Goal: Task Accomplishment & Management: Complete application form

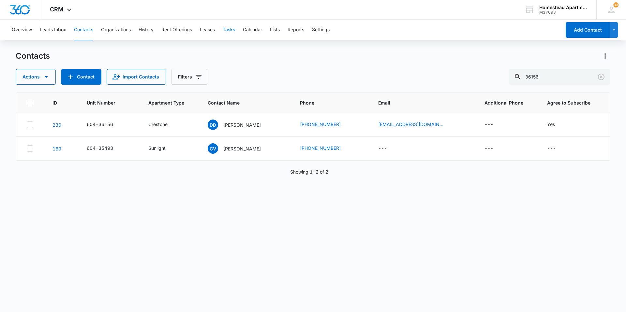
click at [229, 27] on button "Tasks" at bounding box center [229, 30] width 12 height 21
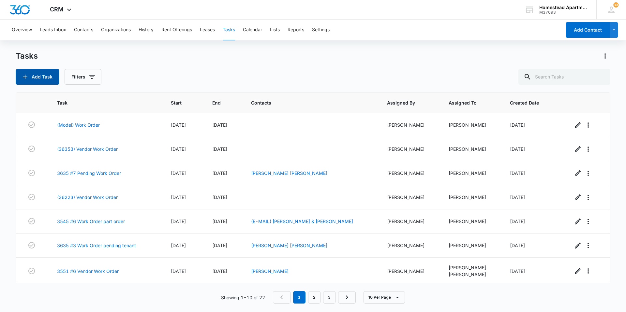
click at [27, 73] on icon "button" at bounding box center [25, 77] width 8 height 8
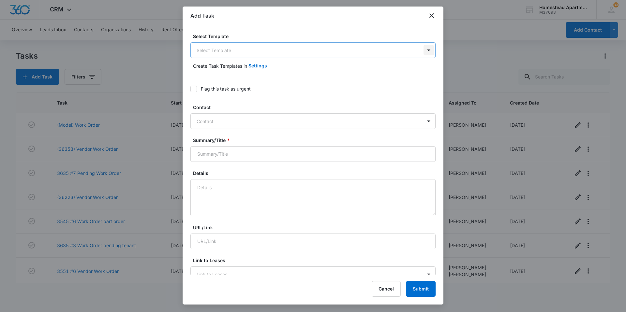
click at [424, 51] on body "CRM Apps Reputation Websites Forms CRM Email Social Content Ads Intelligence Fi…" at bounding box center [313, 156] width 626 height 312
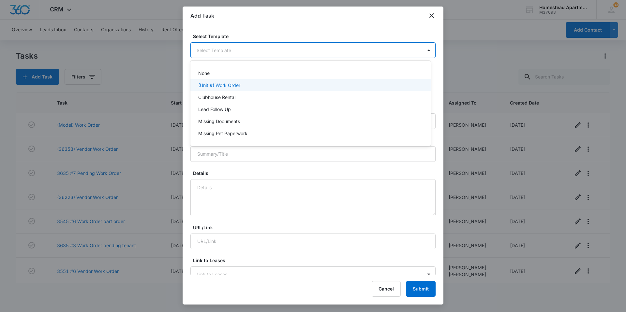
click at [223, 84] on p "(Unit #) Work Order" at bounding box center [219, 85] width 42 height 7
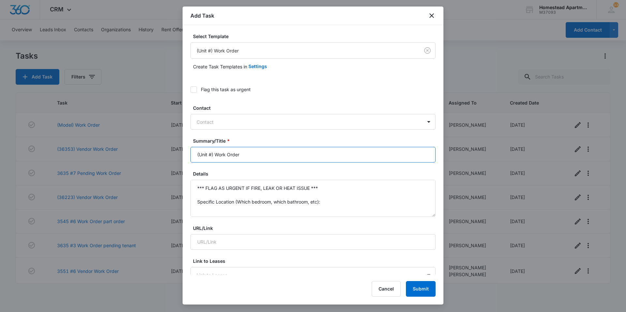
click at [211, 155] on input "(Unit #) Work Order" at bounding box center [312, 155] width 245 height 16
type input "(35494) Work Order"
click at [326, 203] on textarea "*** FLAG AS URGENT IF FIRE, LEAK OR HEAT ISSUE *** Specific Location (Which bed…" at bounding box center [312, 198] width 245 height 37
click at [327, 188] on textarea "*** FLAG AS URGENT IF FIRE, LEAK OR HEAT ISSUE *** Specific Details:" at bounding box center [312, 198] width 245 height 37
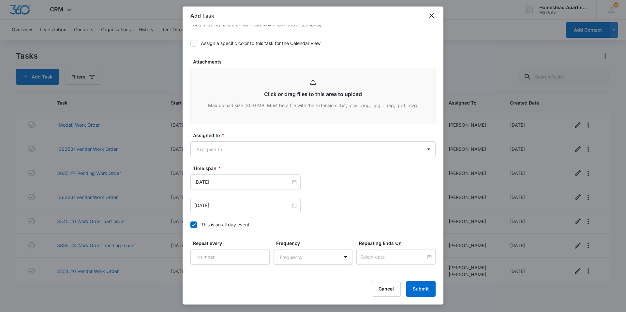
scroll to position [326, 0]
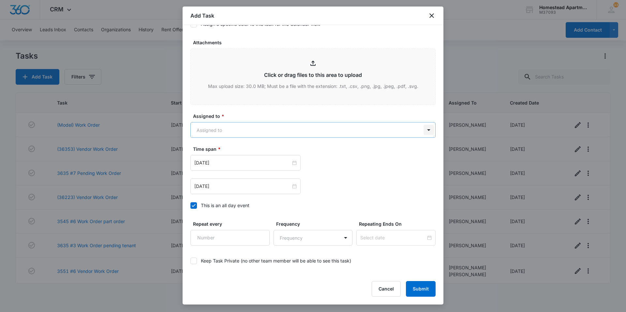
type textarea "Pop up kit for bathroom sink-was found at inspections Specific Details:"
click at [423, 132] on body "CRM Apps Reputation Websites Forms CRM Email Social Content Ads Intelligence Fi…" at bounding box center [313, 156] width 626 height 312
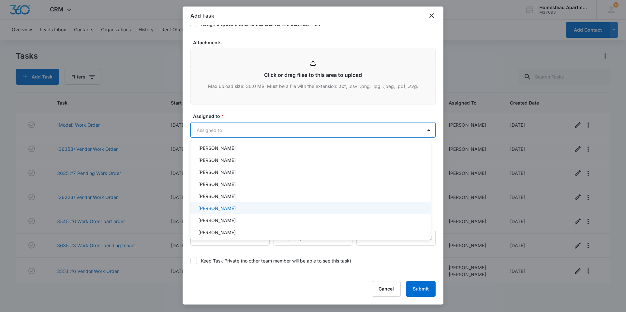
scroll to position [106, 0]
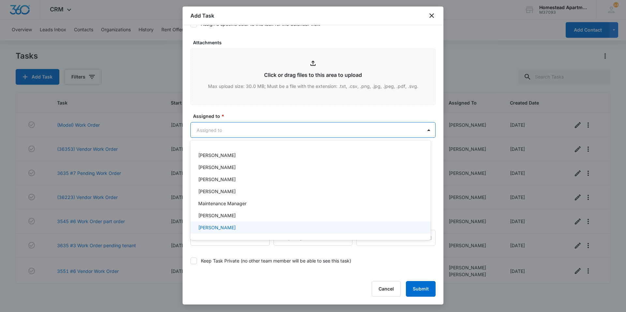
click at [223, 226] on p "[PERSON_NAME]" at bounding box center [217, 227] width 38 height 7
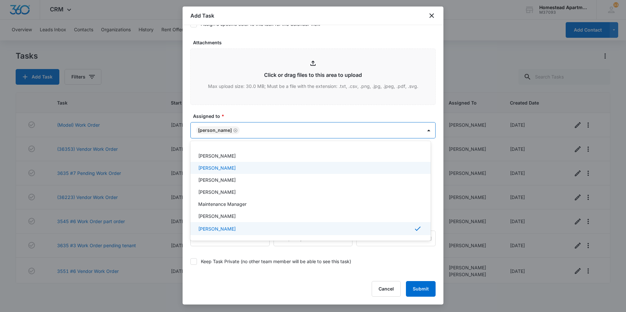
click at [244, 112] on div at bounding box center [313, 156] width 626 height 312
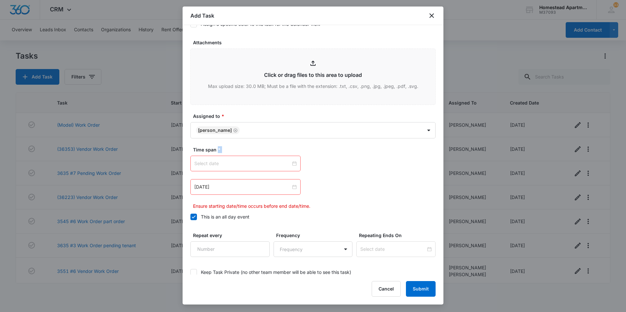
click at [292, 163] on div at bounding box center [245, 163] width 102 height 7
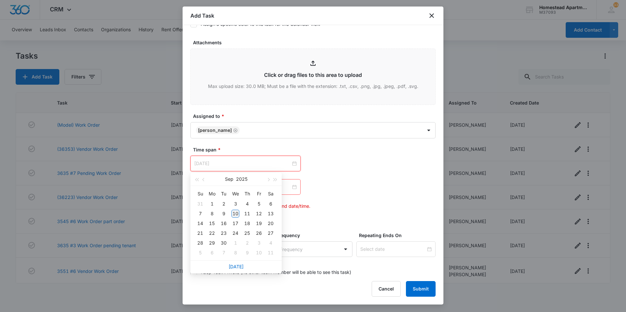
type input "[DATE]"
click at [237, 214] on div "10" at bounding box center [236, 214] width 8 height 8
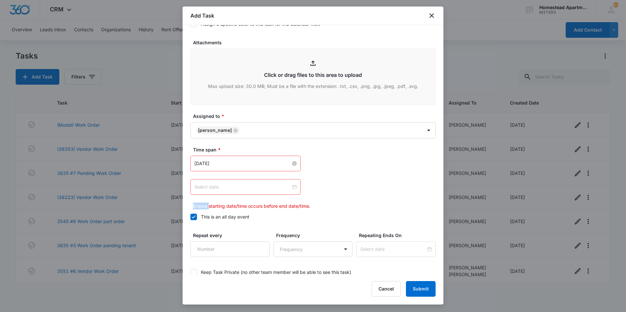
click at [292, 187] on div at bounding box center [245, 187] width 102 height 7
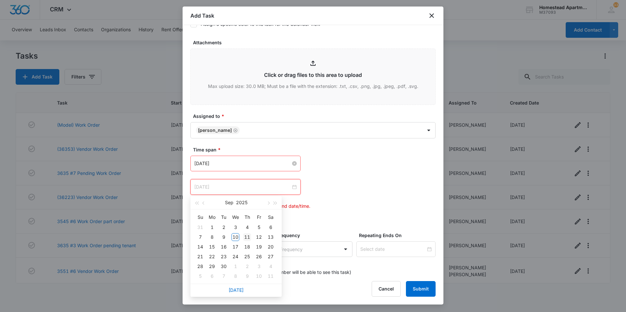
type input "[DATE]"
click at [248, 233] on td "11" at bounding box center [247, 238] width 12 height 10
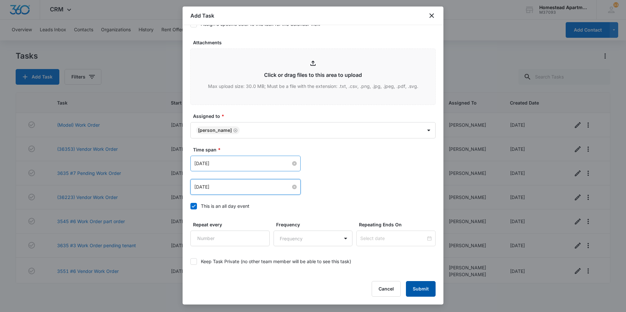
click at [419, 289] on button "Submit" at bounding box center [421, 289] width 30 height 16
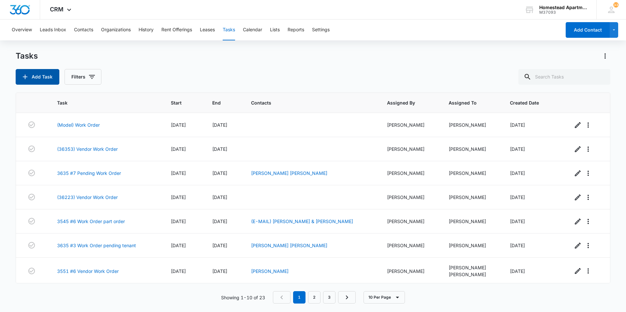
click at [36, 76] on button "Add Task" at bounding box center [38, 77] width 44 height 16
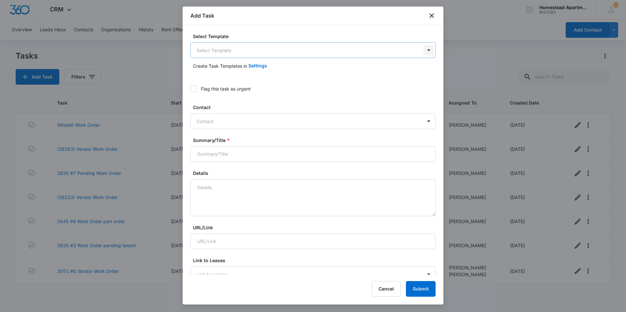
click at [426, 49] on body "CRM Apps Reputation Websites Forms CRM Email Social Content Ads Intelligence Fi…" at bounding box center [313, 156] width 626 height 312
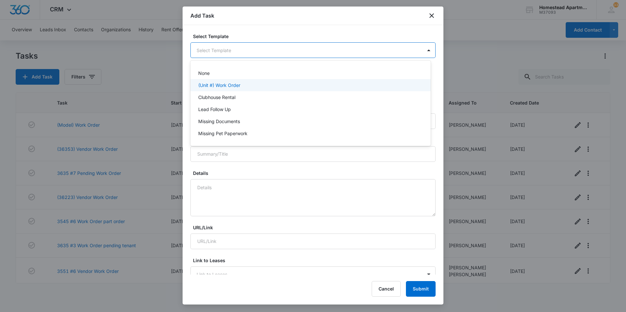
click at [252, 87] on div "(Unit #) Work Order" at bounding box center [309, 85] width 223 height 7
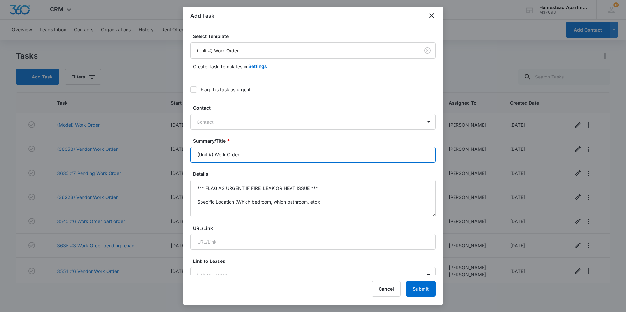
click at [213, 155] on input "(Unit #) Work Order" at bounding box center [312, 155] width 245 height 16
click at [211, 154] on input "(Unit #) Work Order" at bounding box center [312, 155] width 245 height 16
type input "35495) Work Order"
click at [327, 204] on textarea "*** FLAG AS URGENT IF FIRE, LEAK OR HEAT ISSUE *** Specific Location (Which bed…" at bounding box center [312, 198] width 245 height 37
click at [322, 185] on textarea "*** FLAG AS URGENT IF FIRE, LEAK OR HEAT ISSUE *** Specific Details:" at bounding box center [312, 198] width 245 height 37
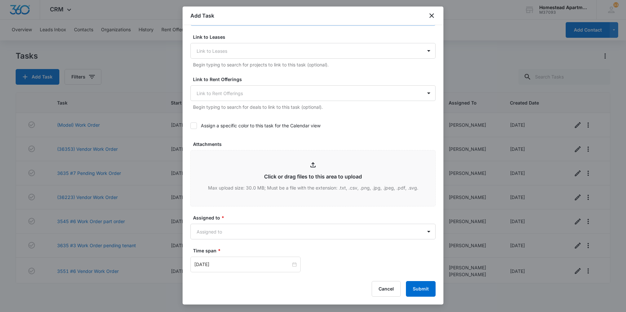
scroll to position [261, 0]
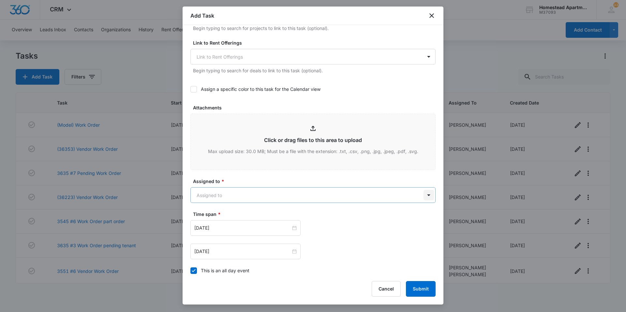
type textarea "Towel bar down-found at inspections. Specific Details:"
click at [423, 196] on body "CRM Apps Reputation Websites Forms CRM Email Social Content Ads Intelligence Fi…" at bounding box center [313, 156] width 626 height 312
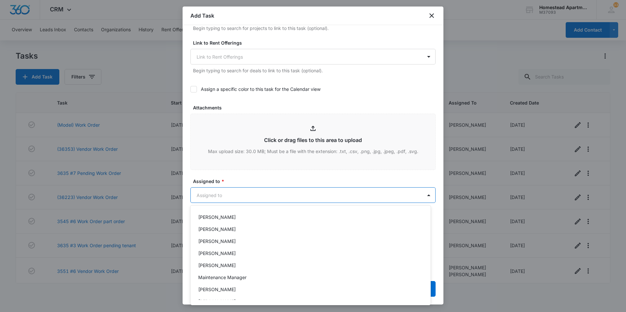
scroll to position [106, 0]
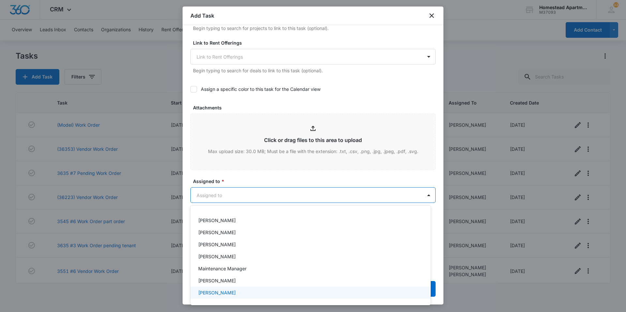
click at [213, 294] on p "[PERSON_NAME]" at bounding box center [217, 293] width 38 height 7
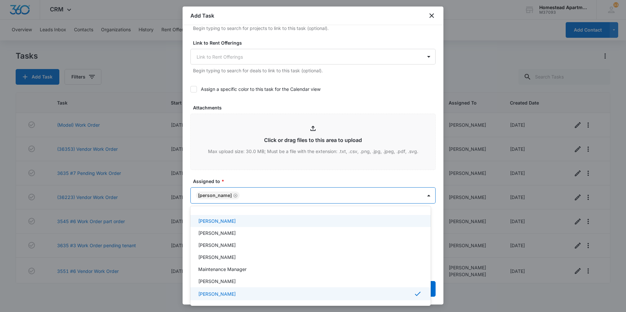
click at [235, 177] on div at bounding box center [313, 156] width 626 height 312
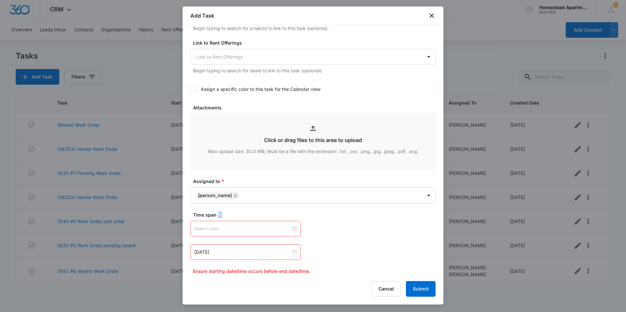
click at [293, 229] on div at bounding box center [245, 228] width 102 height 7
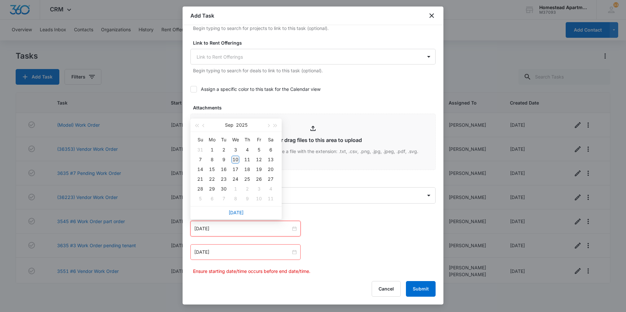
type input "[DATE]"
click at [234, 158] on div "10" at bounding box center [236, 160] width 8 height 8
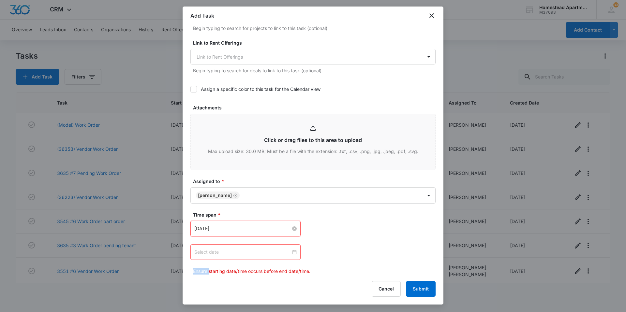
click at [292, 252] on div at bounding box center [245, 252] width 102 height 7
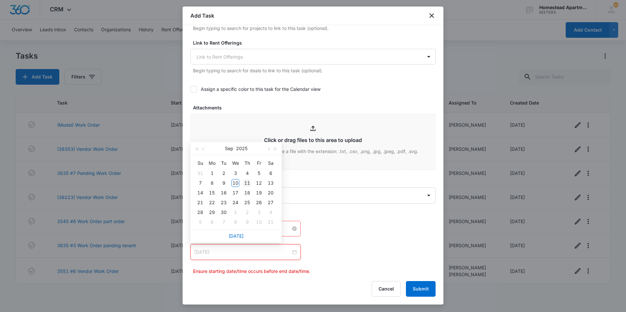
type input "[DATE]"
click at [247, 182] on div "11" at bounding box center [247, 183] width 8 height 8
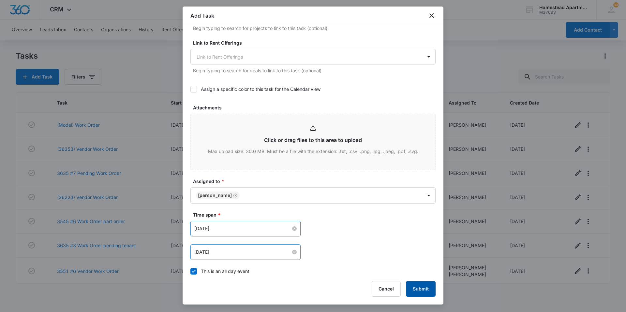
click at [422, 289] on button "Submit" at bounding box center [421, 289] width 30 height 16
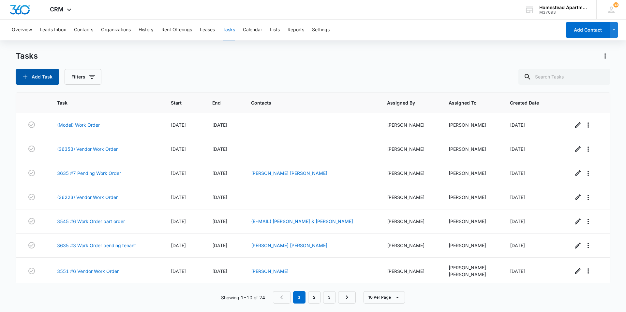
click at [42, 75] on button "Add Task" at bounding box center [38, 77] width 44 height 16
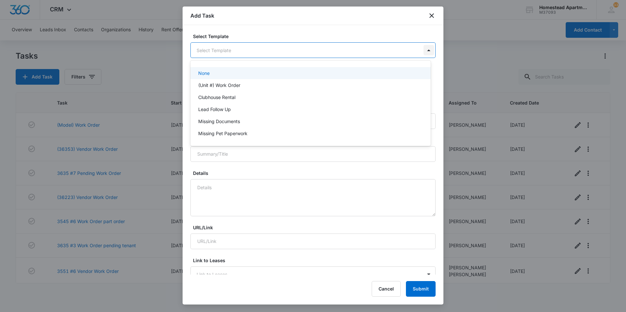
click at [425, 51] on body "CRM Apps Reputation Websites Forms CRM Email Social Content Ads Intelligence Fi…" at bounding box center [313, 156] width 626 height 312
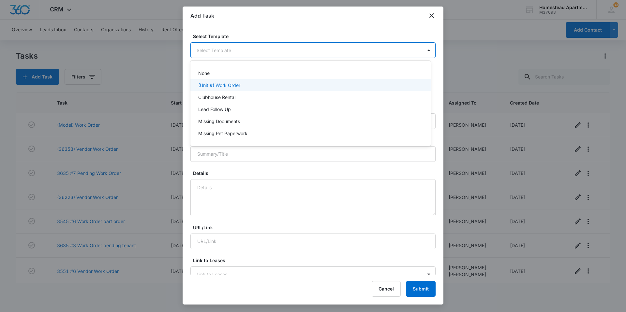
click at [277, 90] on div "(Unit #) Work Order" at bounding box center [310, 85] width 240 height 12
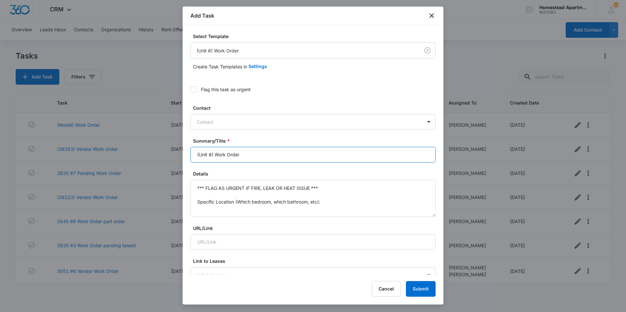
click at [213, 155] on input "(Unit #) Work Order" at bounding box center [312, 155] width 245 height 16
type input "(35514) Work Order"
click at [323, 204] on textarea "*** FLAG AS URGENT IF FIRE, LEAK OR HEAT ISSUE *** Specific Location (Which bed…" at bounding box center [312, 198] width 245 height 37
click at [323, 188] on textarea "*** FLAG AS URGENT IF FIRE, LEAK OR HEAT ISSUE *** Specific Details:" at bounding box center [312, 198] width 245 height 37
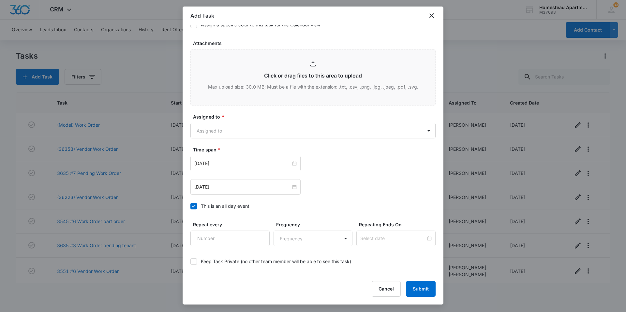
scroll to position [326, 0]
type textarea "Dishwasher racks are rusted-needs new top/bottom. Found at inspection Specific …"
click at [421, 129] on body "CRM Apps Reputation Websites Forms CRM Email Social Content Ads Intelligence Fi…" at bounding box center [313, 156] width 626 height 312
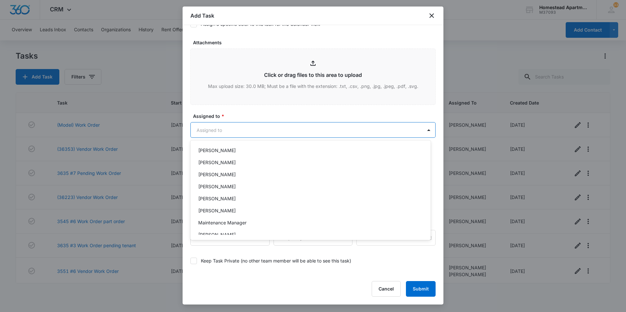
scroll to position [106, 0]
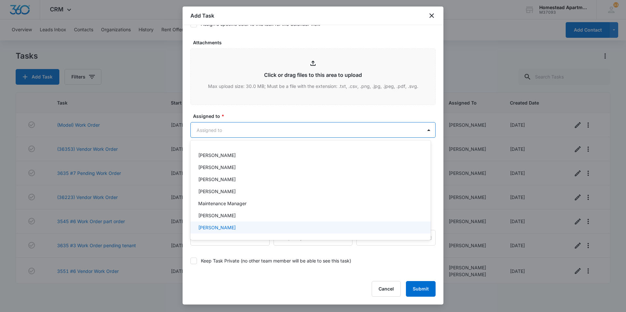
click at [205, 224] on div "[PERSON_NAME]" at bounding box center [310, 228] width 240 height 12
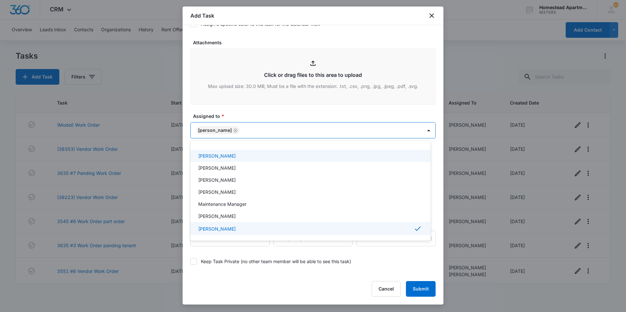
click at [333, 111] on div at bounding box center [313, 156] width 626 height 312
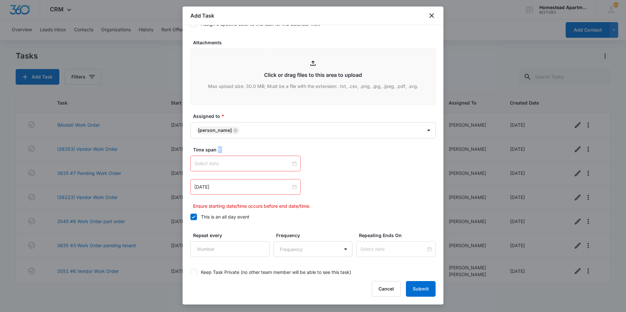
click at [294, 162] on div at bounding box center [245, 163] width 102 height 7
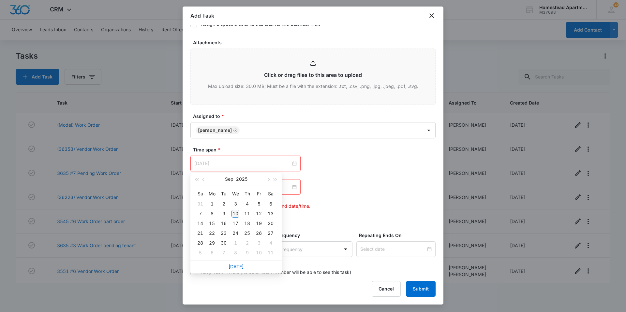
type input "[DATE]"
click at [234, 213] on div "10" at bounding box center [236, 214] width 8 height 8
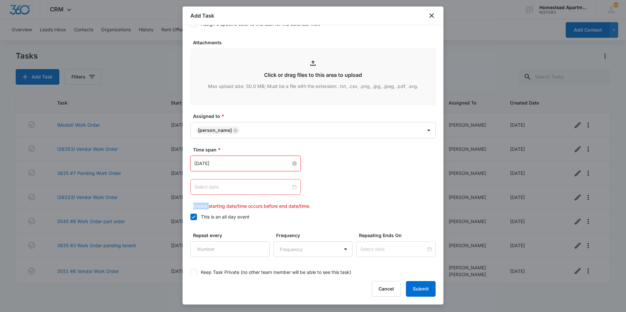
click at [292, 188] on div at bounding box center [245, 187] width 102 height 7
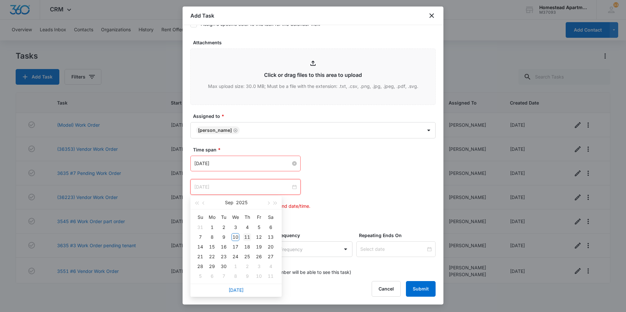
type input "[DATE]"
click at [246, 237] on div "11" at bounding box center [247, 238] width 8 height 8
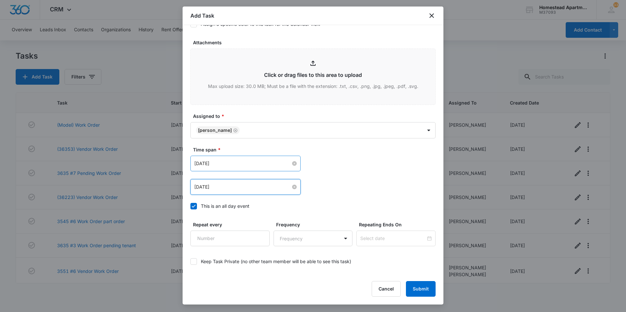
click at [406, 168] on div "[DATE] [DATE] Su Mo Tu We Th Fr Sa 31 1 2 3 4 5 6 7 8 9 10 11 12 13 14 15 16 17…" at bounding box center [312, 164] width 245 height 16
click at [423, 290] on button "Submit" at bounding box center [421, 289] width 30 height 16
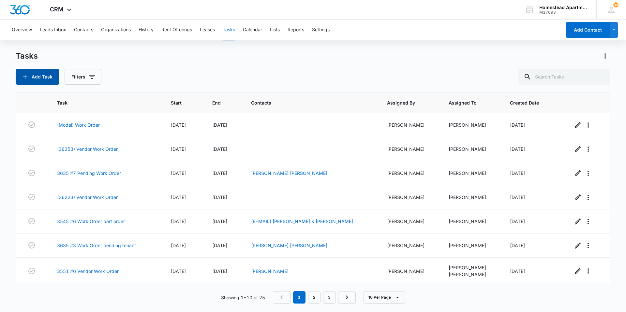
click at [31, 74] on button "Add Task" at bounding box center [38, 77] width 44 height 16
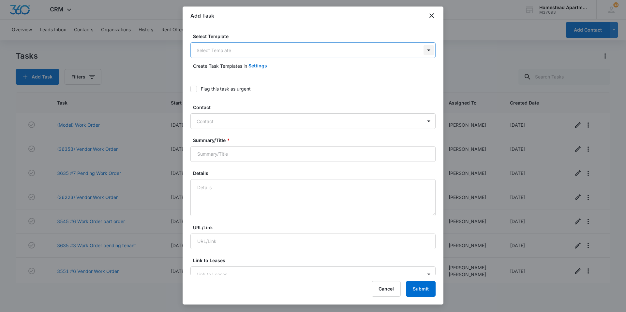
click at [426, 52] on body "CRM Apps Reputation Websites Forms CRM Email Social Content Ads Intelligence Fi…" at bounding box center [313, 156] width 626 height 312
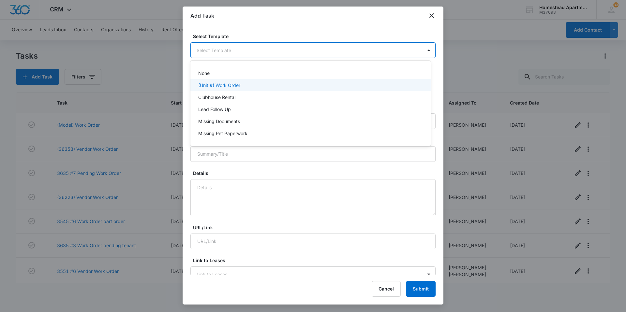
click at [270, 89] on div "(Unit #) Work Order" at bounding box center [310, 85] width 240 height 12
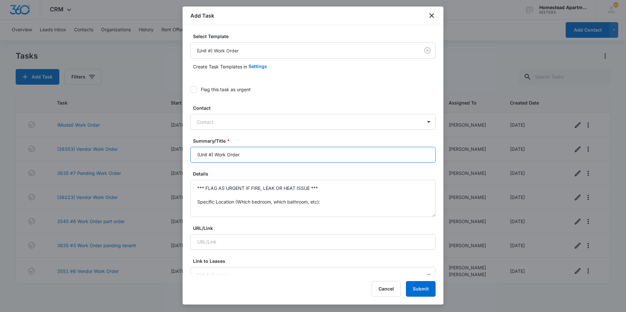
click at [211, 154] on input "(Unit #) Work Order" at bounding box center [312, 155] width 245 height 16
type input "(35518) Work Order"
click at [324, 187] on textarea "*** FLAG AS URGENT IF FIRE, LEAK OR HEAT ISSUE *** Specific Location (Which bed…" at bounding box center [312, 198] width 245 height 37
click at [323, 201] on textarea "Specific Location (Which bedroom, which bathroom, etc): Specific Details:" at bounding box center [312, 198] width 245 height 37
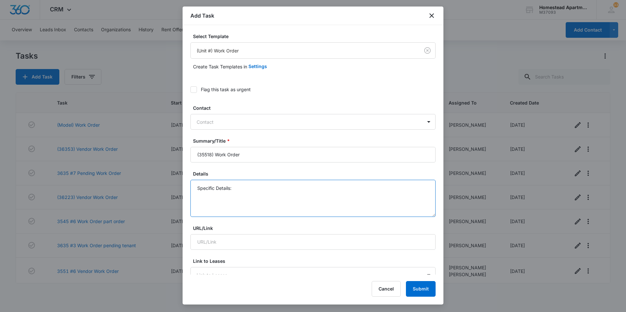
click at [205, 192] on textarea "Specific Details:" at bounding box center [312, 198] width 245 height 37
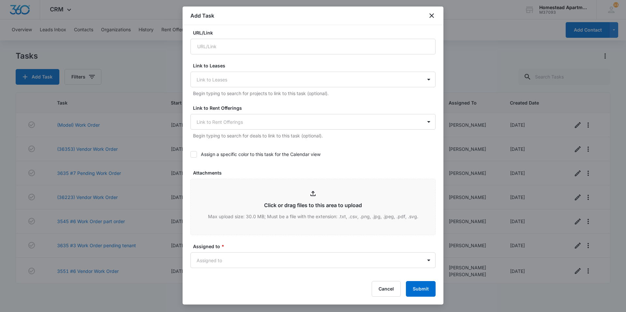
scroll to position [326, 0]
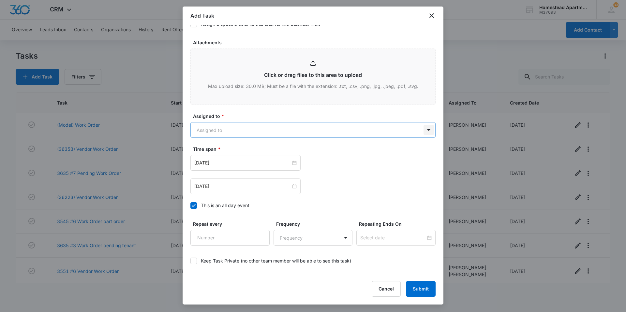
type textarea "Needs pantry shelves fixed-N/C dishwasher not draining-missing spray are and ri…"
click at [425, 129] on body "CRM Apps Reputation Websites Forms CRM Email Social Content Ads Intelligence Fi…" at bounding box center [313, 156] width 626 height 312
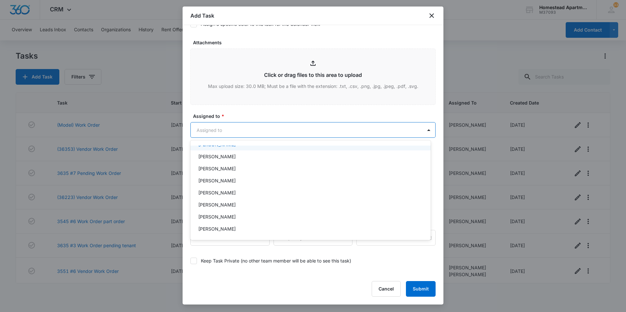
scroll to position [106, 0]
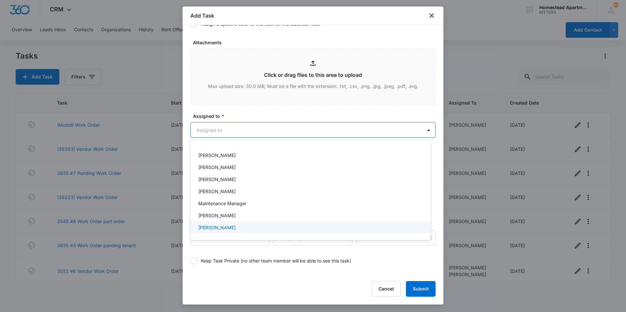
click at [211, 227] on p "[PERSON_NAME]" at bounding box center [217, 227] width 38 height 7
click at [232, 116] on div at bounding box center [313, 156] width 626 height 312
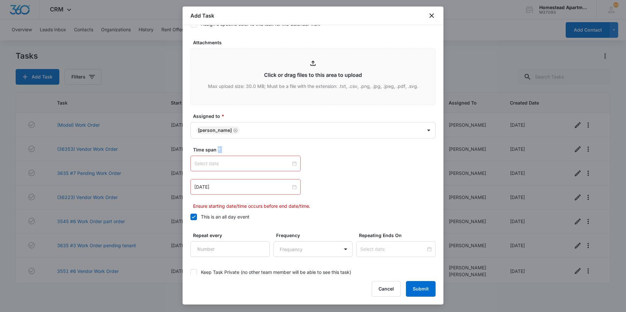
click at [292, 164] on div at bounding box center [245, 163] width 102 height 7
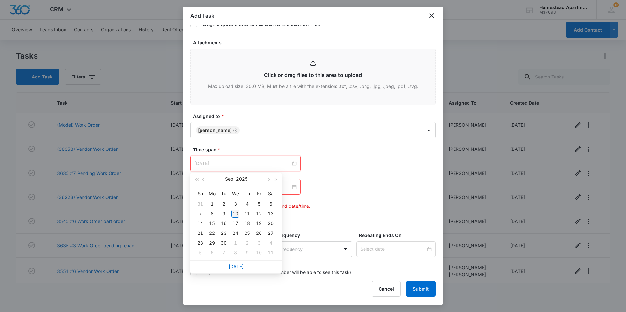
type input "[DATE]"
click at [237, 214] on div "10" at bounding box center [236, 214] width 8 height 8
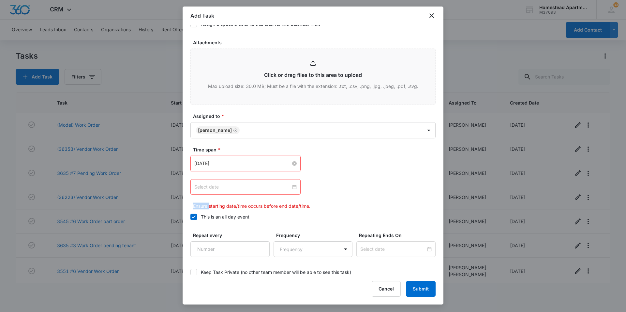
click at [292, 186] on div at bounding box center [245, 187] width 102 height 7
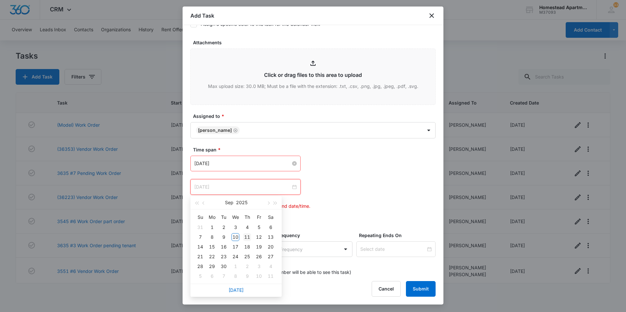
type input "[DATE]"
click at [247, 235] on div "11" at bounding box center [247, 238] width 8 height 8
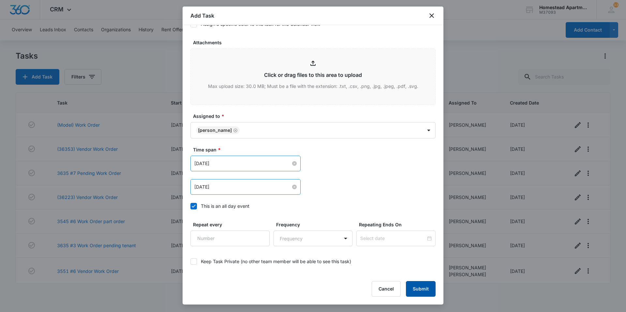
click at [414, 285] on button "Submit" at bounding box center [421, 289] width 30 height 16
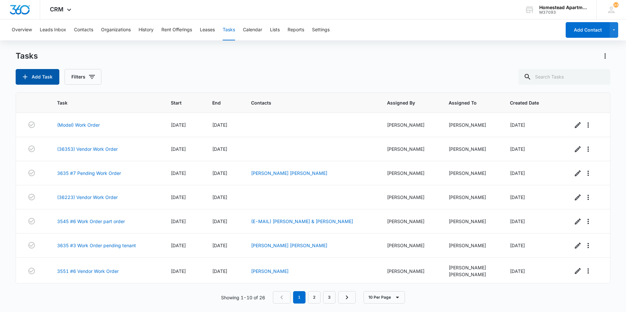
click at [30, 74] on button "Add Task" at bounding box center [38, 77] width 44 height 16
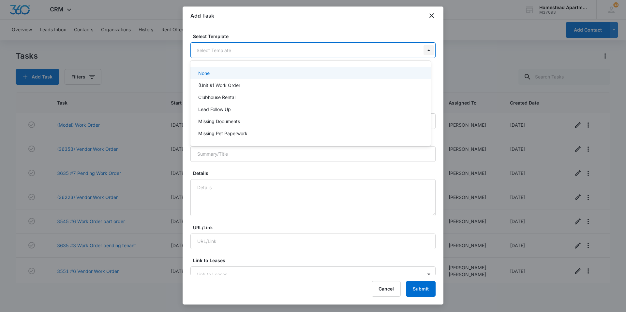
click at [424, 50] on body "CRM Apps Reputation Websites Forms CRM Email Social Content Ads Intelligence Fi…" at bounding box center [313, 156] width 626 height 312
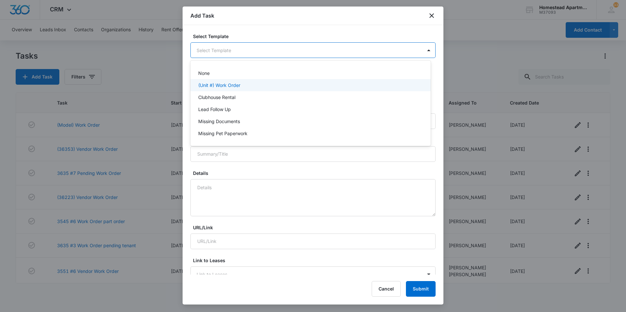
click at [210, 87] on p "(Unit #) Work Order" at bounding box center [219, 85] width 42 height 7
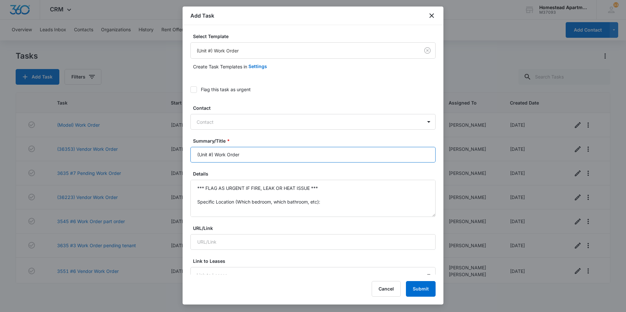
click at [211, 154] on input "(Unit #) Work Order" at bounding box center [312, 155] width 245 height 16
type input "(35536) Work Order"
click at [326, 188] on textarea "*** FLAG AS URGENT IF FIRE, LEAK OR HEAT ISSUE *** Specific Location (Which bed…" at bounding box center [312, 198] width 245 height 37
click at [325, 204] on textarea "Specific Location (Which bedroom, which bathroom, etc): Specific Details:" at bounding box center [312, 198] width 245 height 37
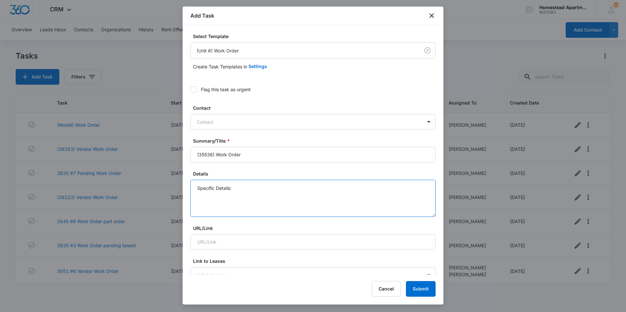
click at [202, 190] on textarea "Specific Details:" at bounding box center [312, 198] width 245 height 37
click at [221, 199] on textarea "Re-caulk sink, pop up kit and toilet seat-found at inspection Specific Details:" at bounding box center [312, 198] width 245 height 37
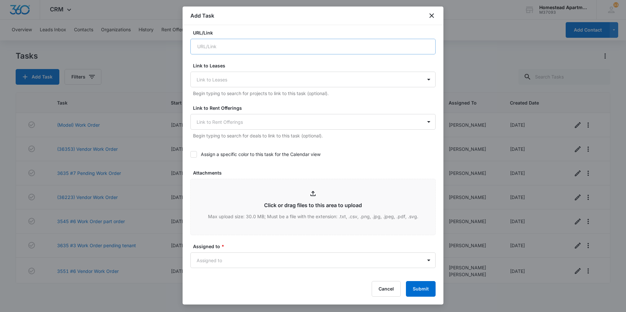
scroll to position [353, 0]
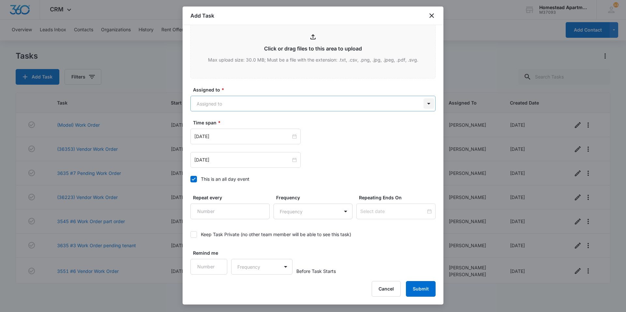
type textarea "Re-caulk sink, pop up kit and toilet seat-found at inspection Specific Details:"
click at [423, 103] on body "CRM Apps Reputation Websites Forms CRM Email Social Content Ads Intelligence Fi…" at bounding box center [313, 156] width 626 height 312
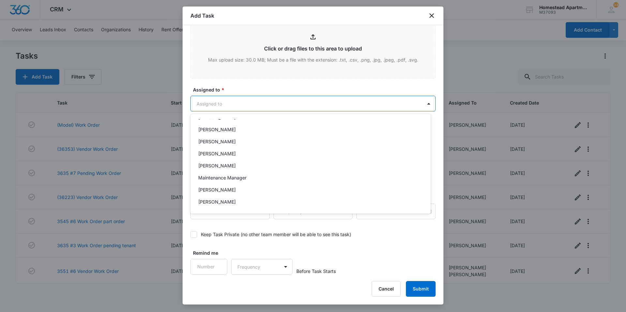
scroll to position [106, 0]
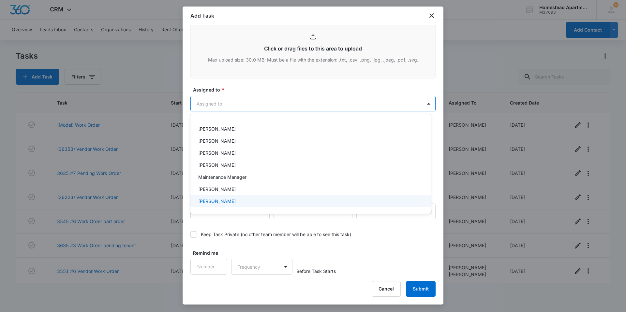
click at [224, 198] on p "[PERSON_NAME]" at bounding box center [217, 201] width 38 height 7
click at [252, 87] on div at bounding box center [313, 156] width 626 height 312
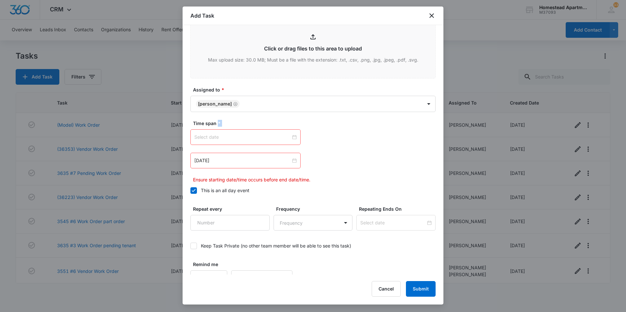
click at [292, 137] on div at bounding box center [245, 137] width 102 height 7
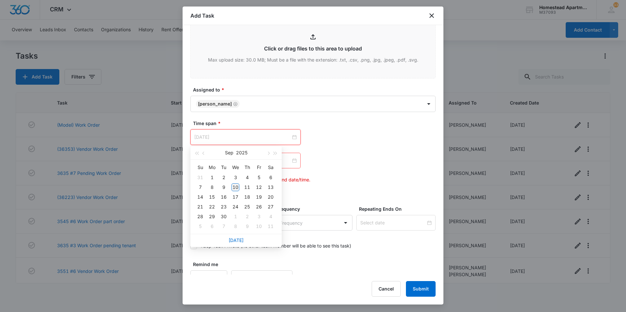
type input "[DATE]"
click at [238, 188] on div "10" at bounding box center [236, 188] width 8 height 8
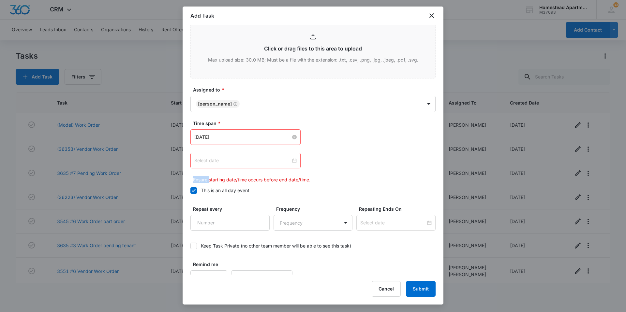
click at [291, 159] on div at bounding box center [245, 160] width 102 height 7
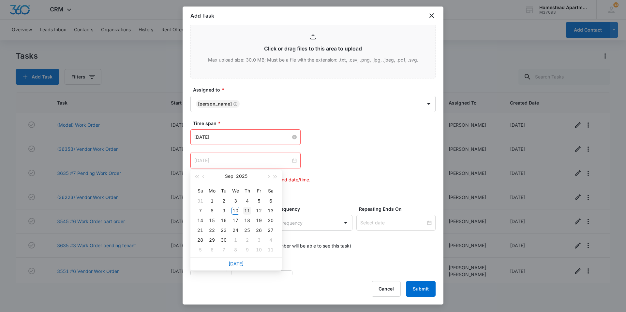
type input "[DATE]"
click at [247, 209] on div "11" at bounding box center [247, 211] width 8 height 8
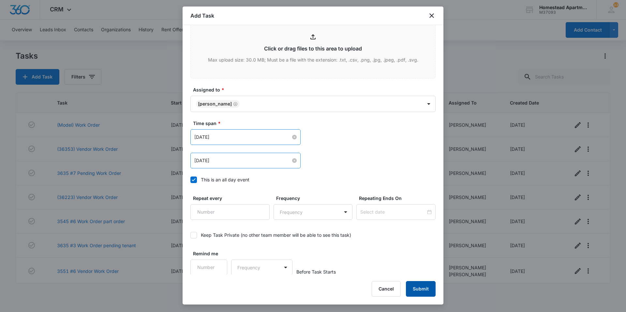
click at [419, 289] on button "Submit" at bounding box center [421, 289] width 30 height 16
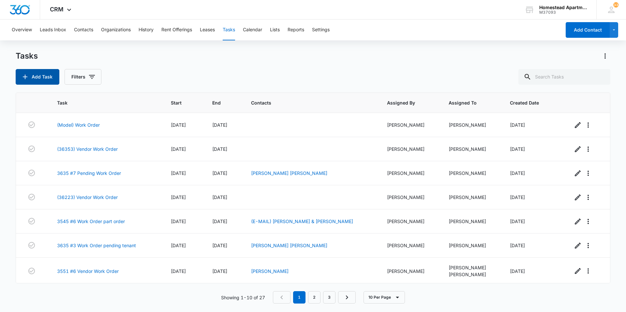
click at [26, 76] on icon "button" at bounding box center [25, 77] width 8 height 8
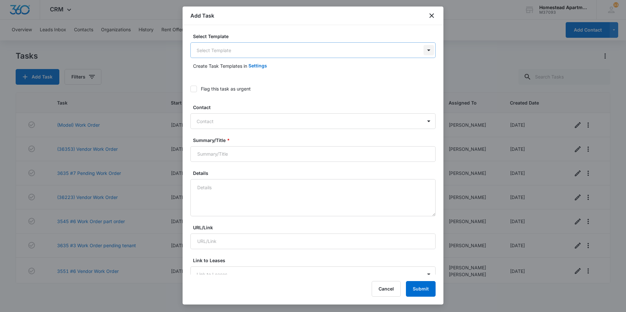
click at [422, 51] on body "CRM Apps Reputation Websites Forms CRM Email Social Content Ads Intelligence Fi…" at bounding box center [313, 156] width 626 height 312
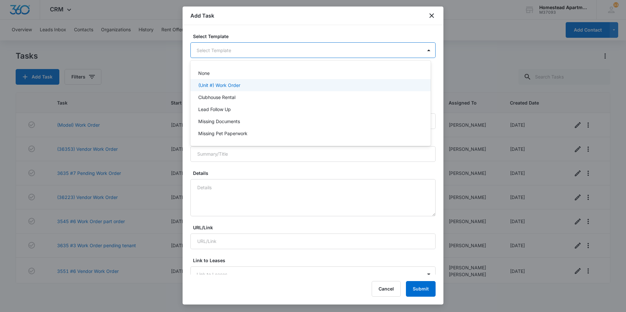
click at [225, 83] on p "(Unit #) Work Order" at bounding box center [219, 85] width 42 height 7
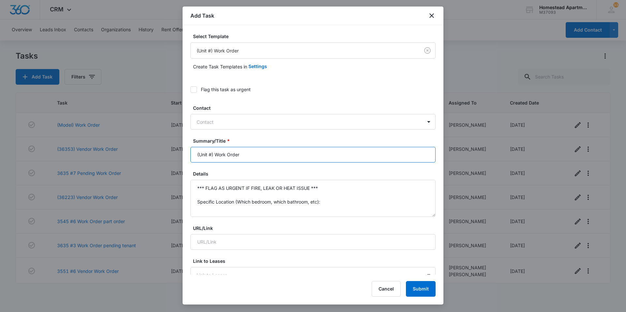
click at [212, 154] on input "(Unit #) Work Order" at bounding box center [312, 155] width 245 height 16
type input "(35474) Work Order"
click at [325, 204] on textarea "*** FLAG AS URGENT IF FIRE, LEAK OR HEAT ISSUE *** Specific Location (Which bed…" at bounding box center [312, 198] width 245 height 37
click at [321, 189] on textarea "*** FLAG AS URGENT IF FIRE, LEAK OR HEAT ISSUE *** Specific Details:" at bounding box center [312, 198] width 245 height 37
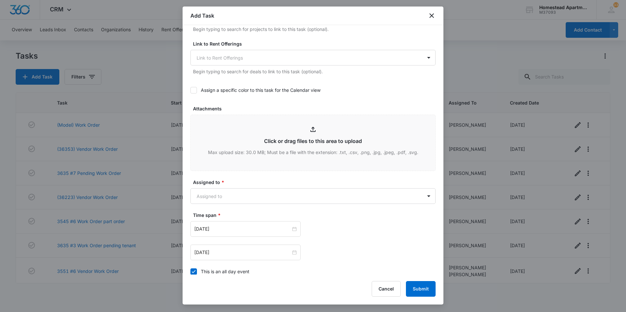
scroll to position [261, 0]
type textarea "Tub drains slow, sink plug mechanism does not move up and down. Icemaker does n…"
click at [424, 195] on body "CRM Apps Reputation Websites Forms CRM Email Social Content Ads Intelligence Fi…" at bounding box center [313, 156] width 626 height 312
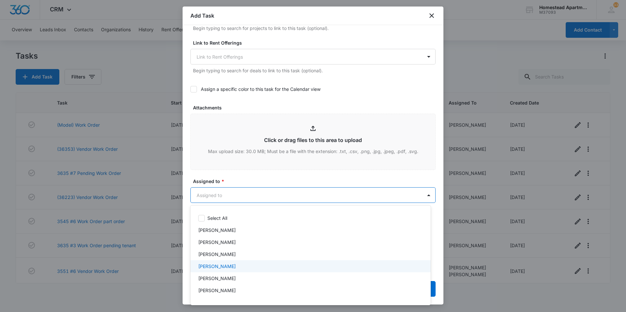
scroll to position [106, 0]
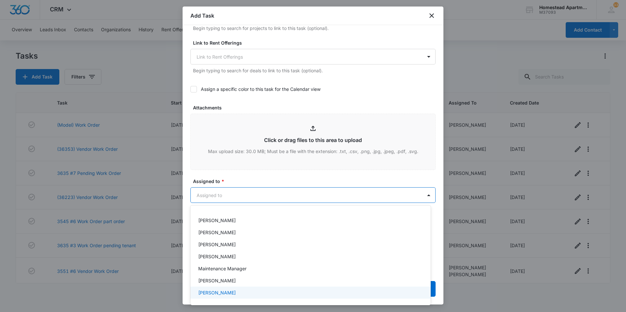
click at [219, 290] on p "[PERSON_NAME]" at bounding box center [217, 293] width 38 height 7
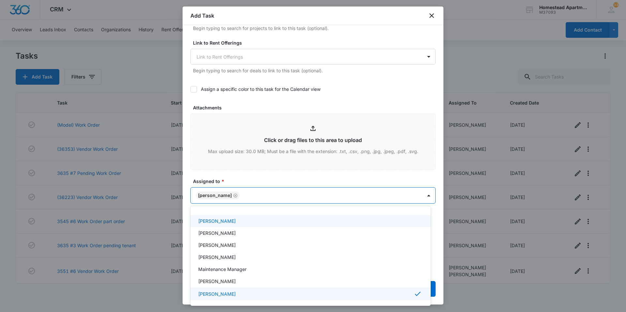
click at [242, 178] on div at bounding box center [313, 156] width 626 height 312
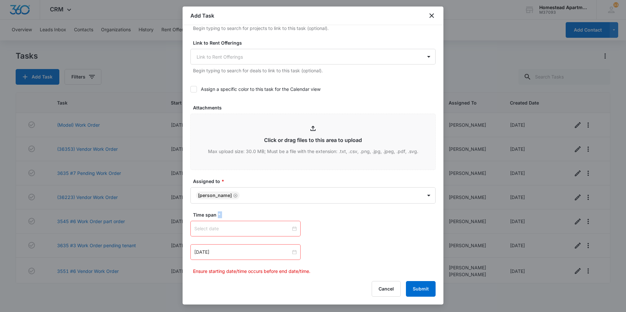
click at [292, 227] on div at bounding box center [245, 228] width 102 height 7
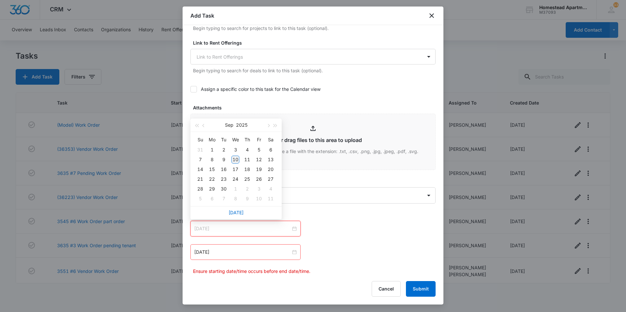
type input "[DATE]"
click at [234, 159] on div "10" at bounding box center [236, 160] width 8 height 8
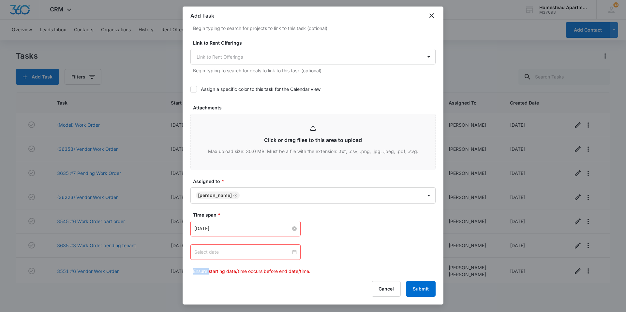
click at [290, 252] on div at bounding box center [245, 252] width 102 height 7
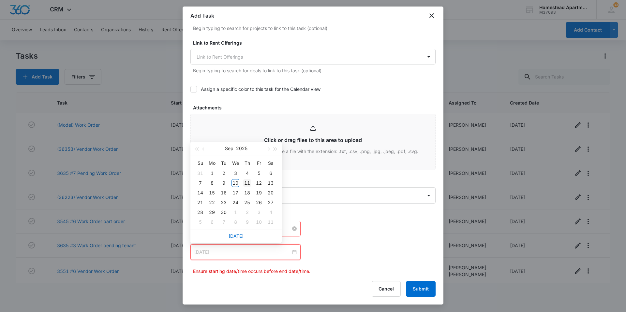
type input "[DATE]"
click at [249, 179] on td "11" at bounding box center [247, 183] width 12 height 10
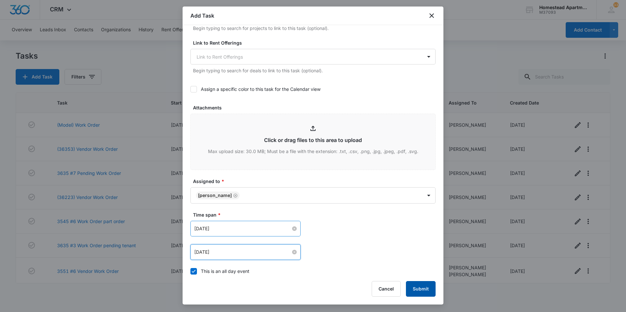
click at [423, 290] on button "Submit" at bounding box center [421, 289] width 30 height 16
